Goal: Transaction & Acquisition: Subscribe to service/newsletter

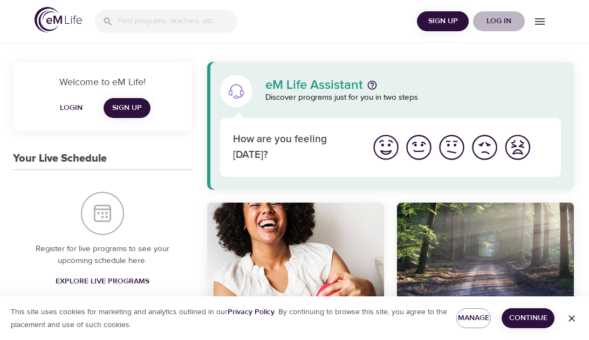
click at [503, 23] on span "Log in" at bounding box center [498, 21] width 43 height 13
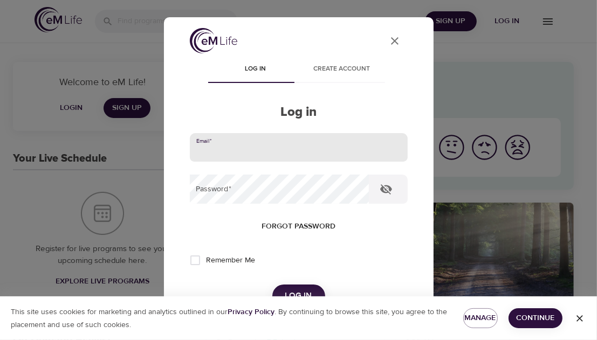
click at [229, 150] on input "email" at bounding box center [299, 147] width 218 height 29
type input "[PERSON_NAME][EMAIL_ADDRESS][PERSON_NAME][DOMAIN_NAME]"
click at [272, 285] on button "Log in" at bounding box center [298, 296] width 53 height 23
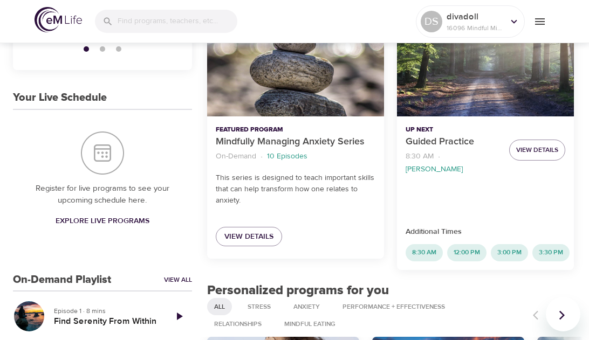
scroll to position [181, 0]
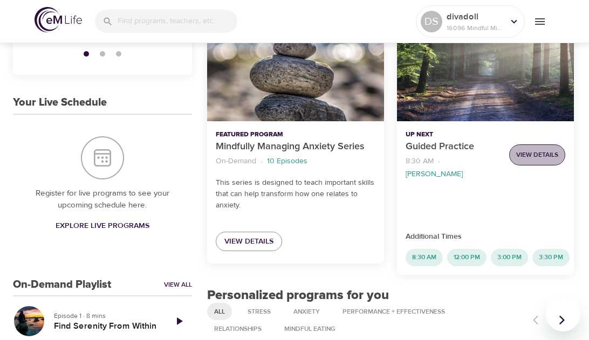
click at [535, 149] on span "View Details" at bounding box center [537, 154] width 42 height 11
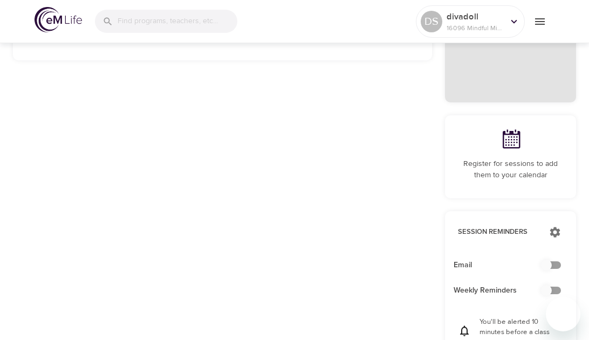
checkbox input "true"
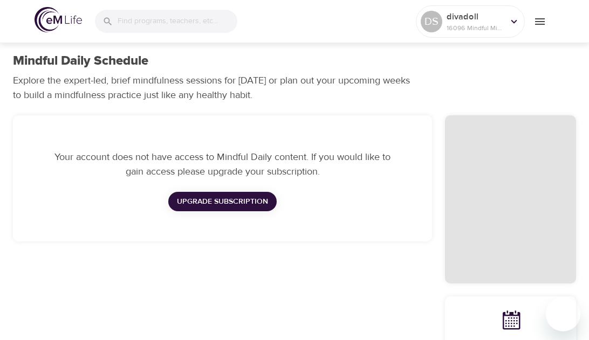
click at [227, 201] on span "Upgrade Subscription" at bounding box center [222, 201] width 91 height 13
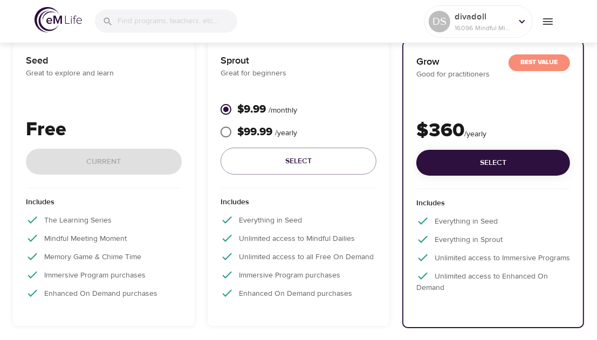
click at [585, 79] on div "Best Value Grow Good for practitioners $360 / yearly Select Includes Everything…" at bounding box center [493, 184] width 195 height 301
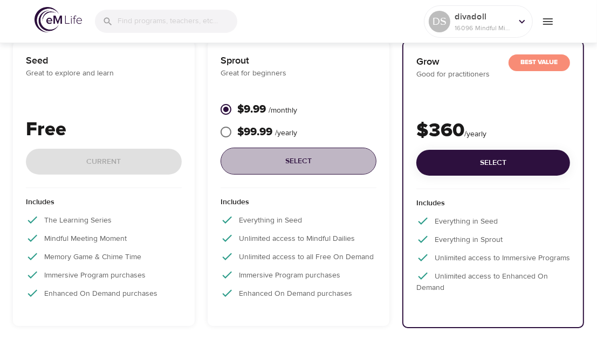
click at [304, 161] on span "Select" at bounding box center [298, 161] width 139 height 13
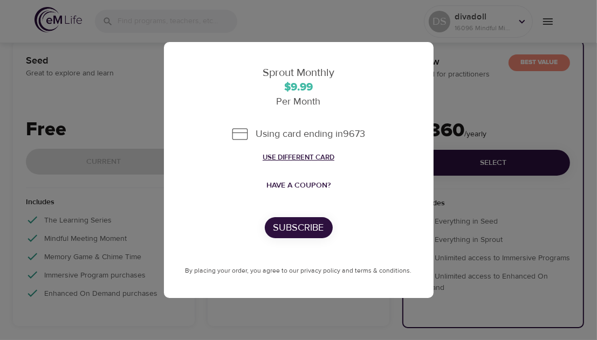
click at [306, 158] on link "Use different card" at bounding box center [299, 157] width 72 height 9
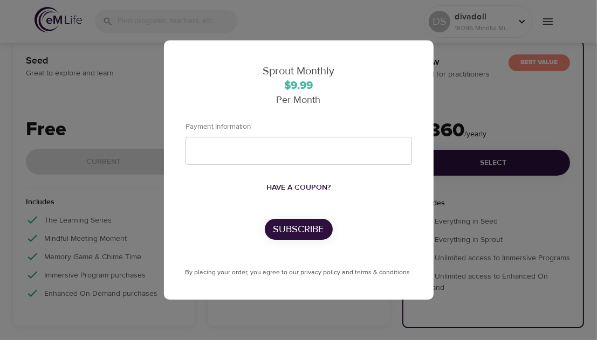
click at [551, 108] on div "Sprout Monthly $9.99 Per Month Payment Information Have a coupon? Subscribe By …" at bounding box center [298, 170] width 597 height 340
